Goal: Navigation & Orientation: Go to known website

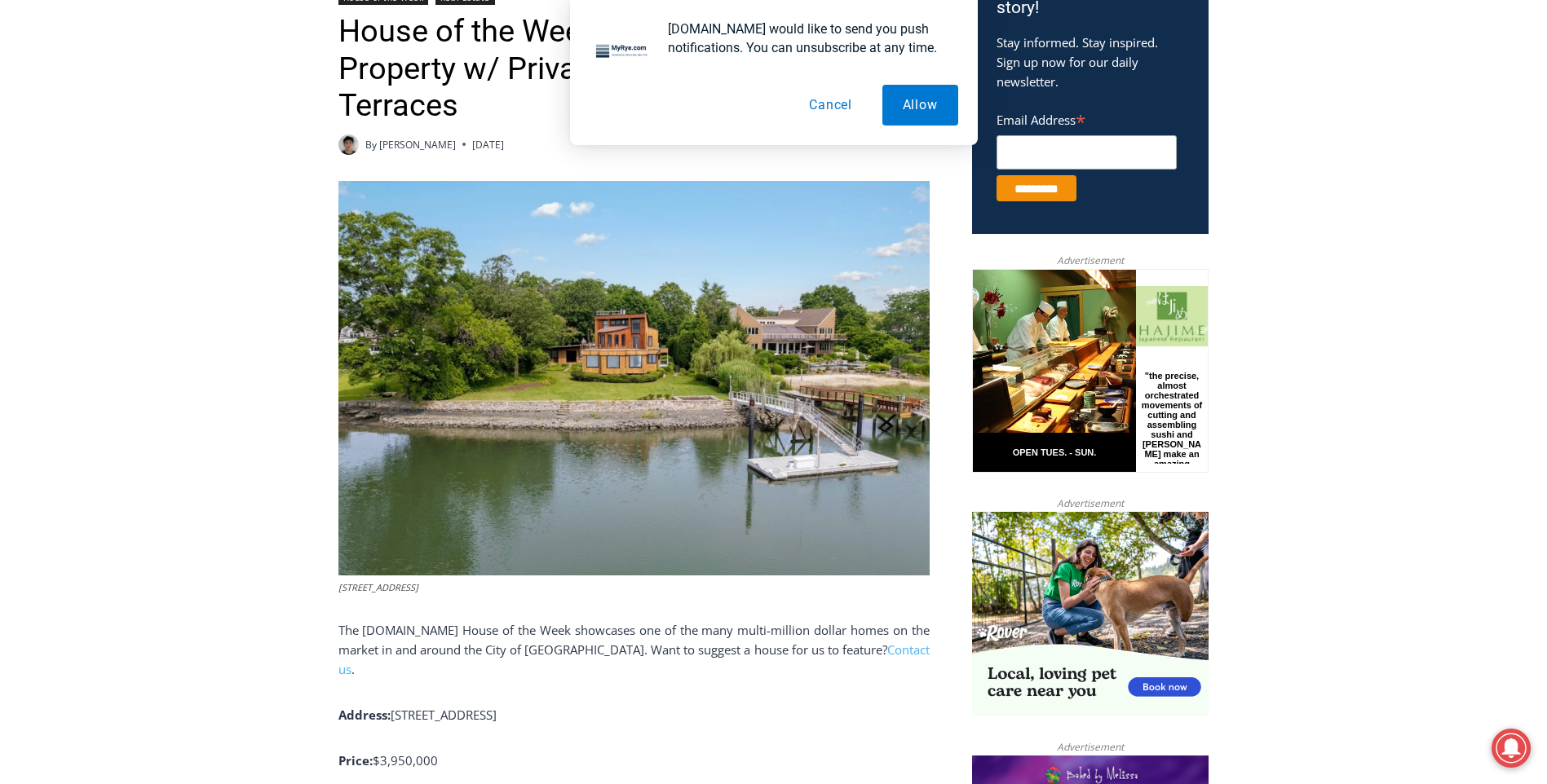
scroll to position [701, 0]
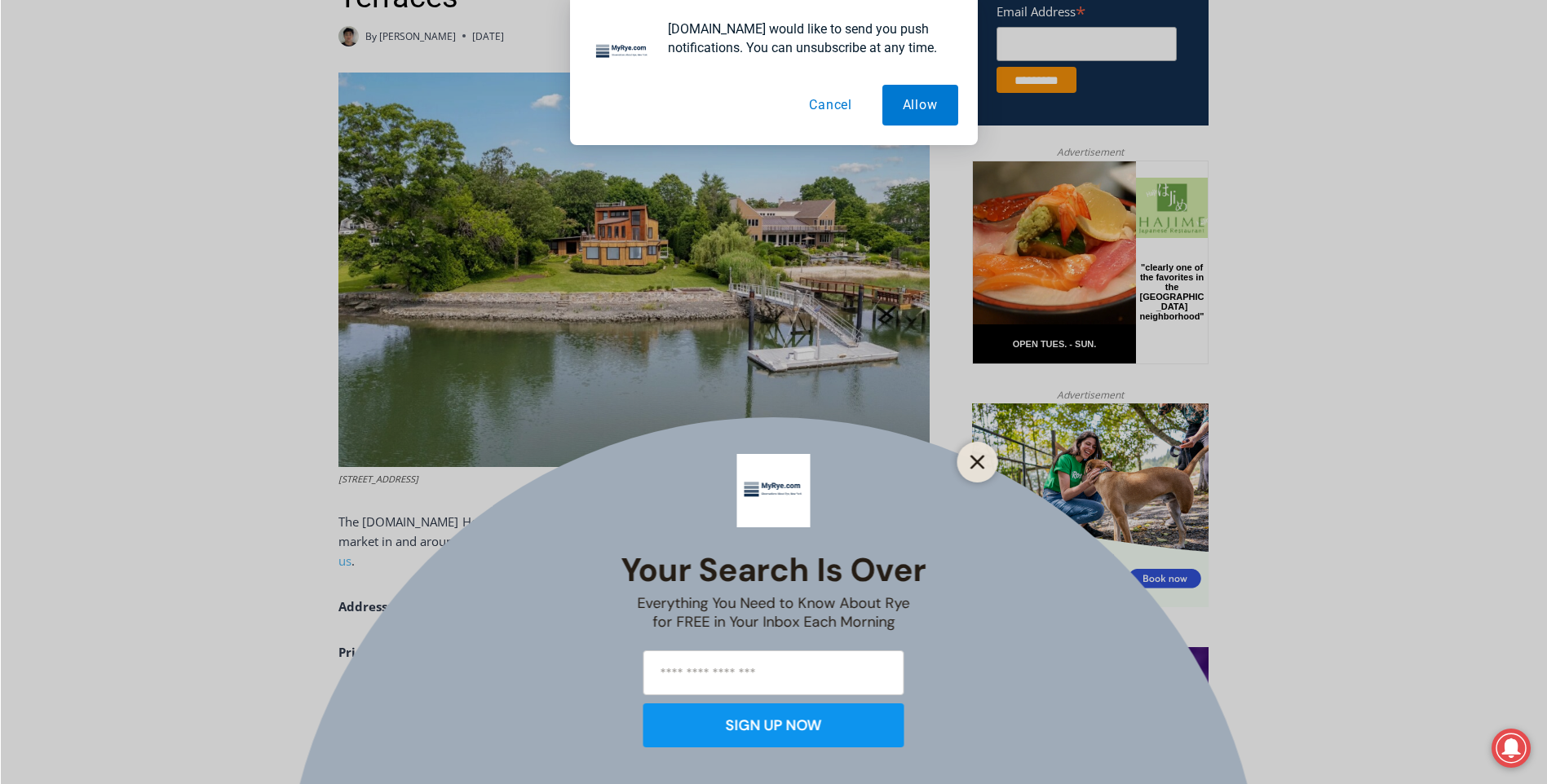
click at [971, 460] on icon "Close" at bounding box center [978, 462] width 15 height 15
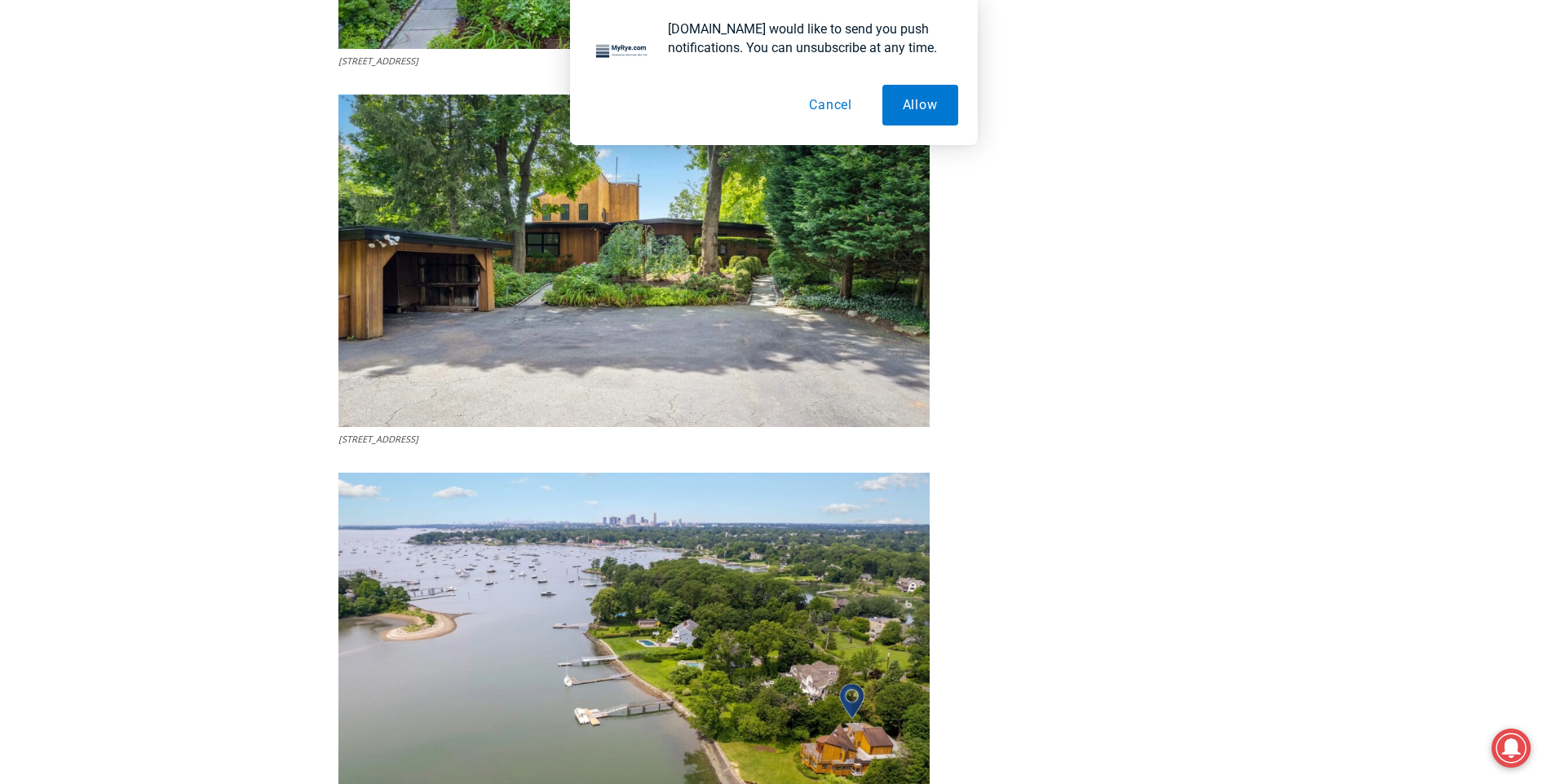
scroll to position [5675, 0]
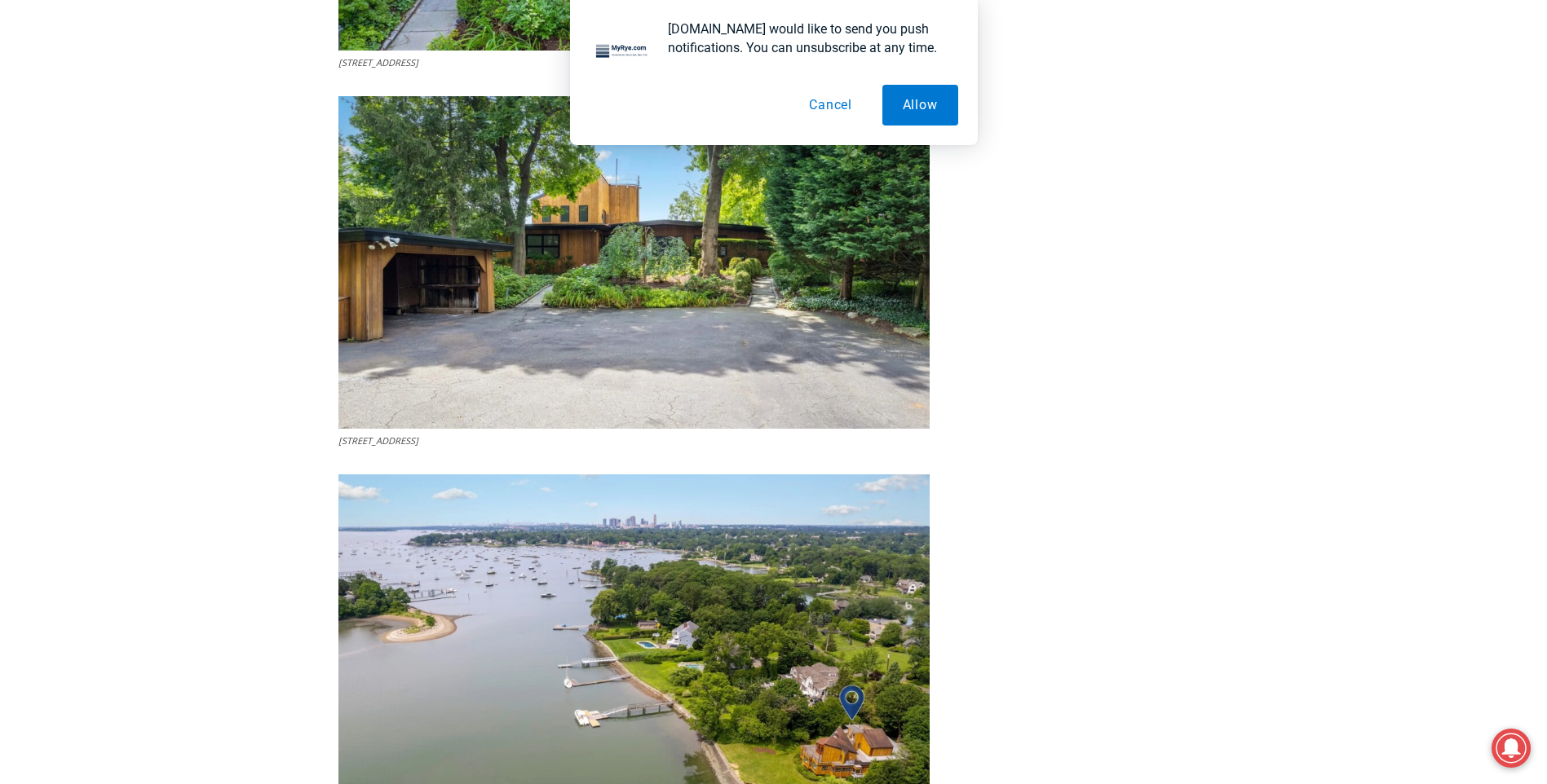
click at [813, 110] on button "Cancel" at bounding box center [830, 105] width 84 height 41
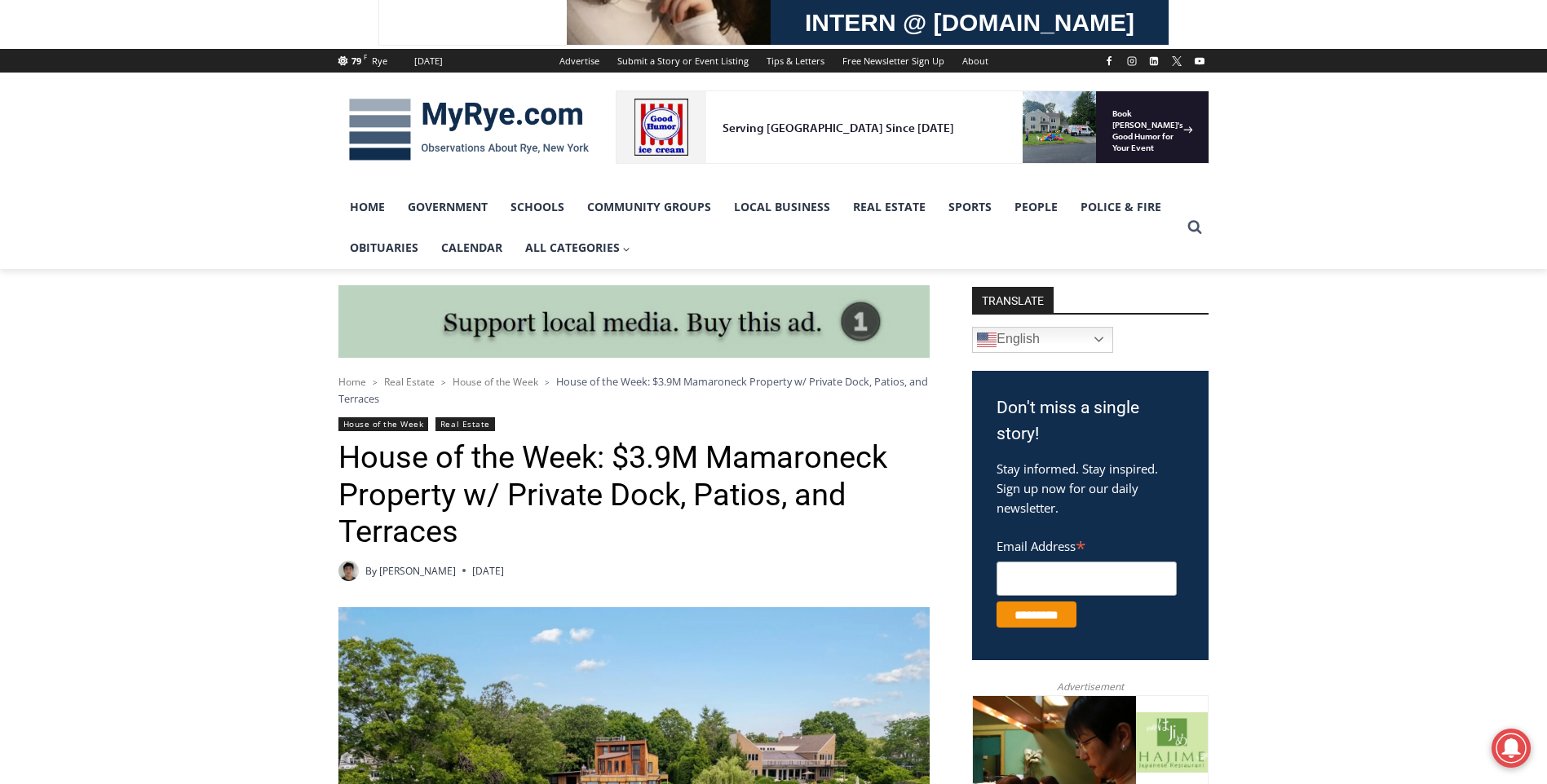
scroll to position [131, 0]
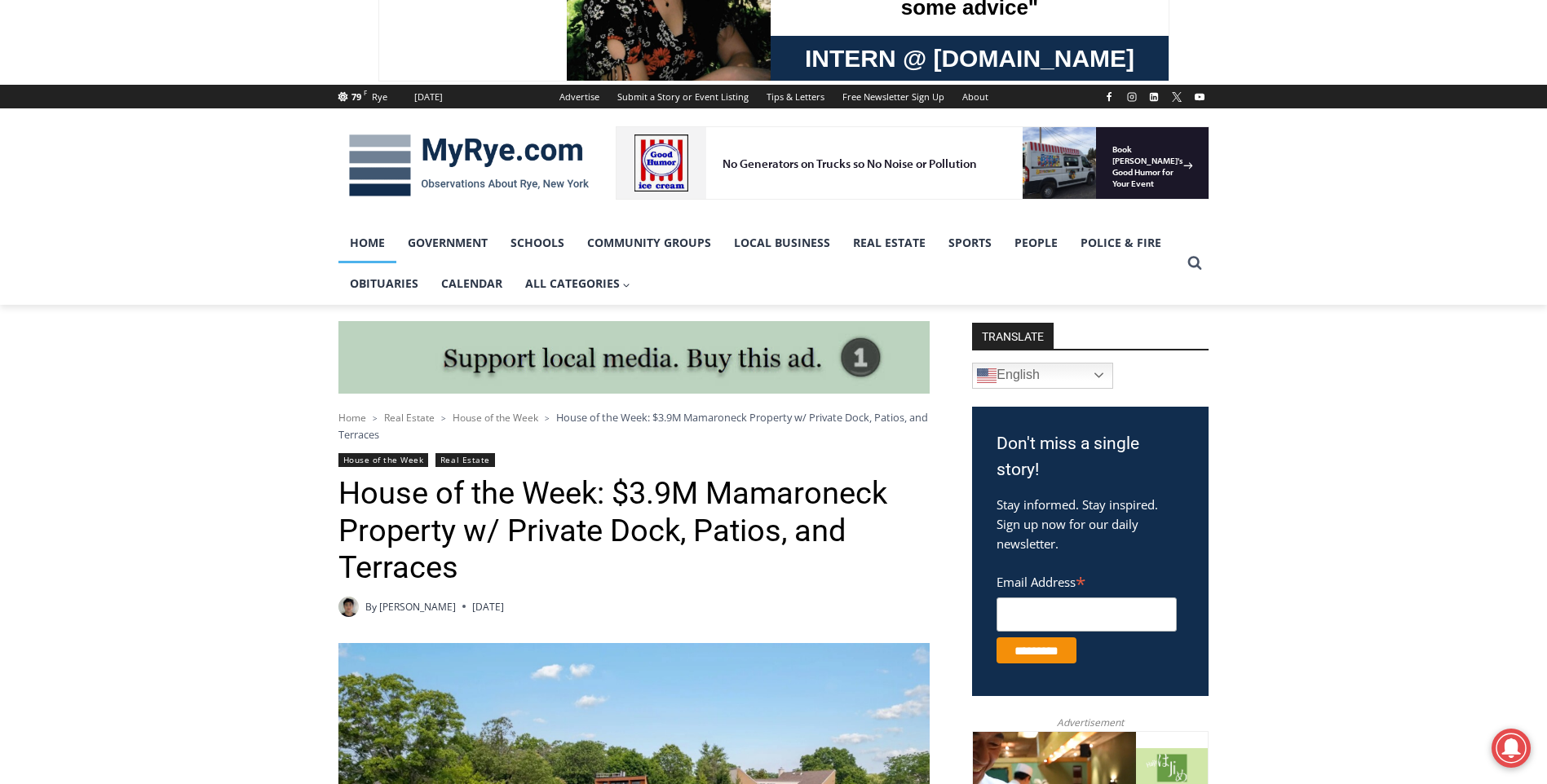
click at [355, 241] on link "Home" at bounding box center [368, 243] width 58 height 41
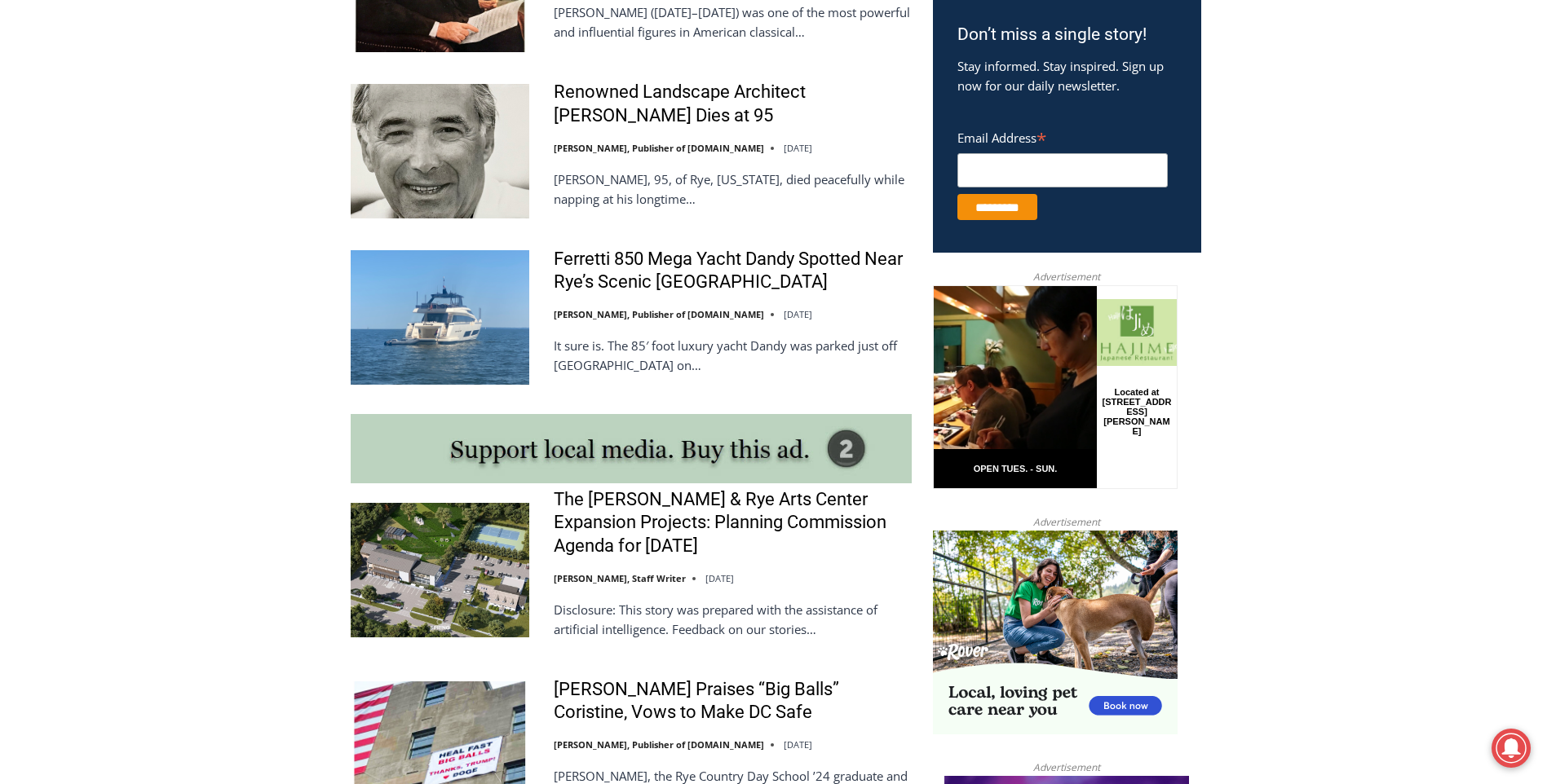
scroll to position [1223, 0]
